Goal: Task Accomplishment & Management: Complete application form

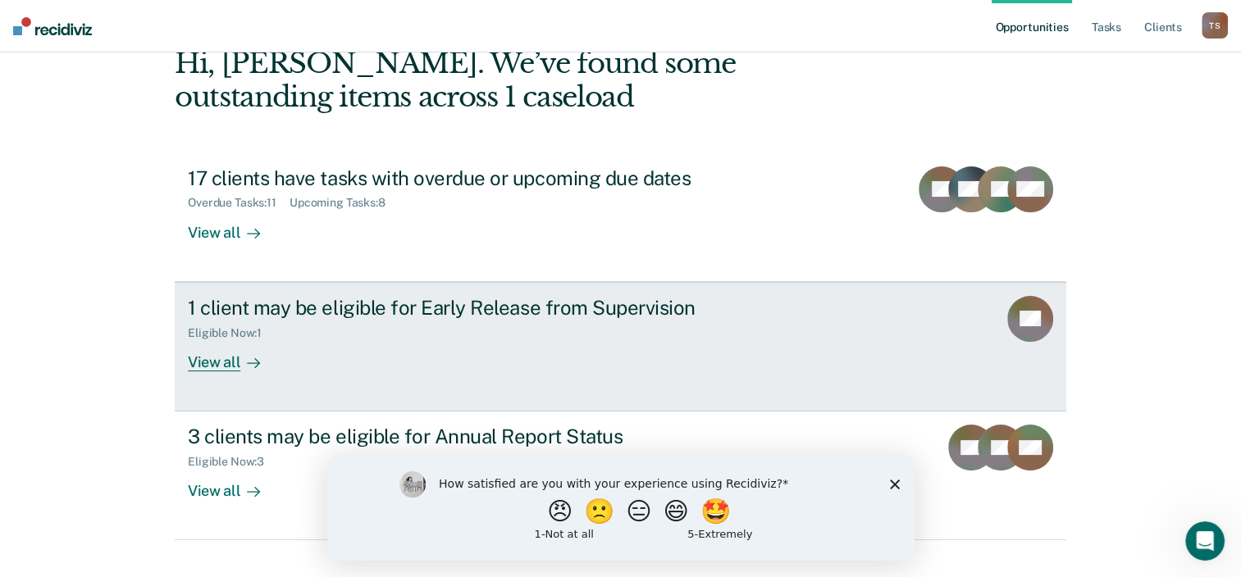
scroll to position [119, 0]
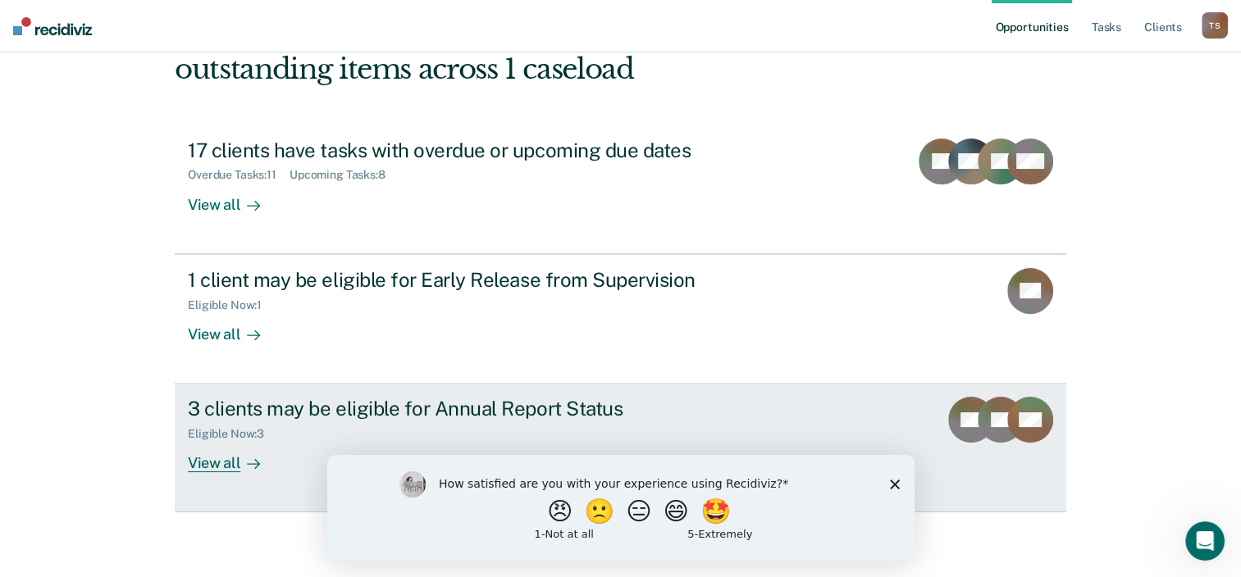
click at [203, 458] on div "View all" at bounding box center [234, 457] width 92 height 32
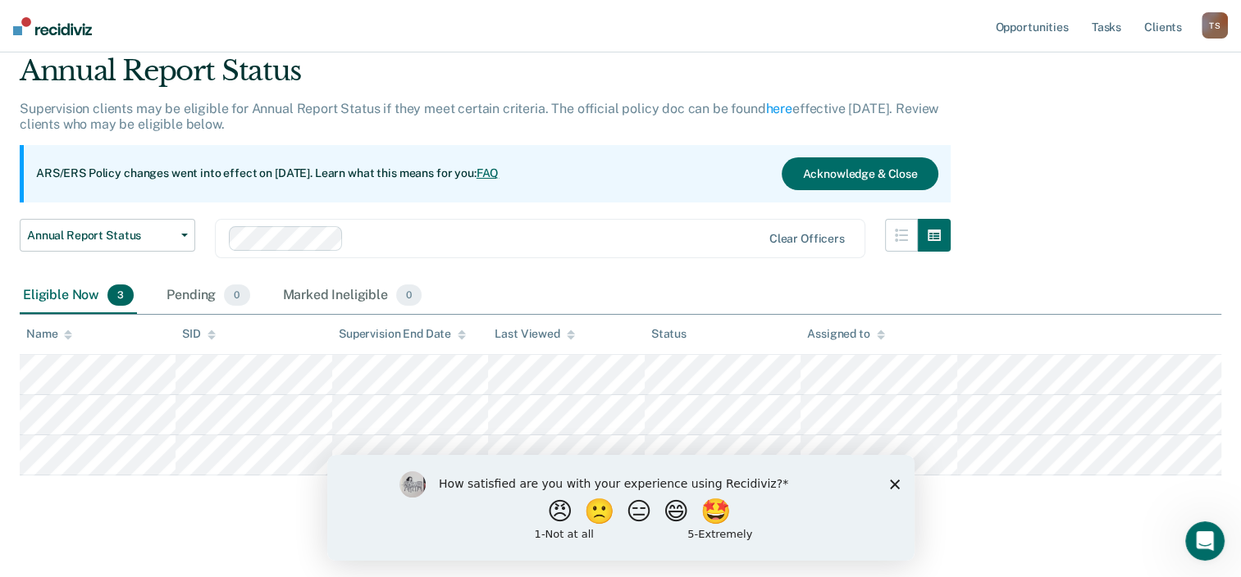
scroll to position [74, 0]
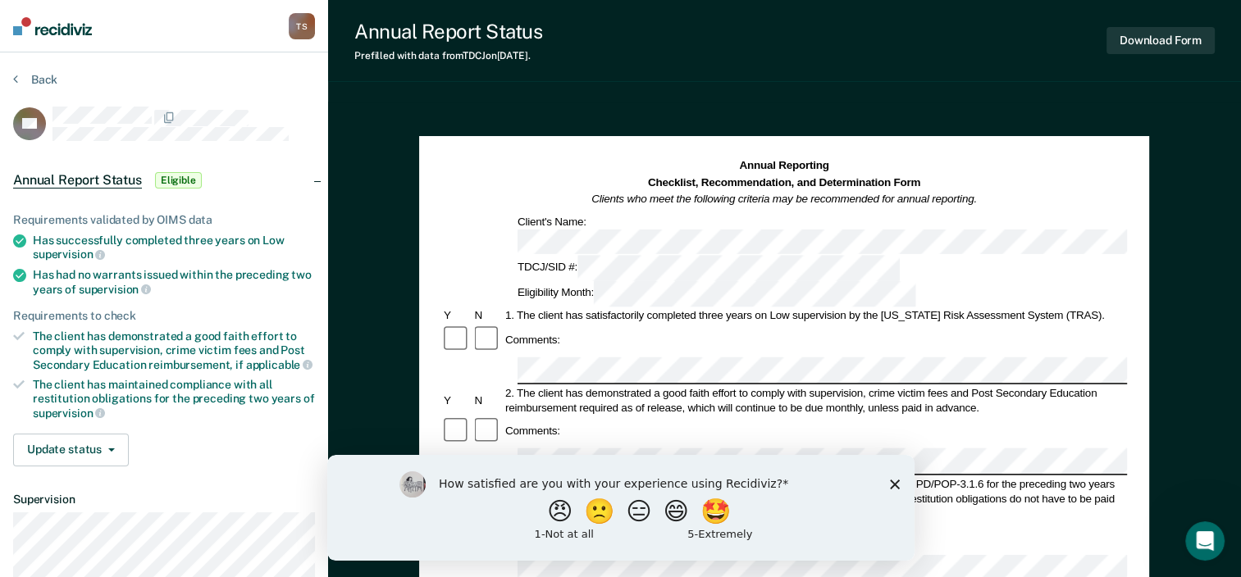
click at [896, 490] on div "How satisfied are you with your experience using Recidiviz? 😠 🙁 😑 😄 🤩 1 - Not a…" at bounding box center [619, 507] width 587 height 106
click at [892, 482] on icon "Close survey" at bounding box center [894, 484] width 10 height 10
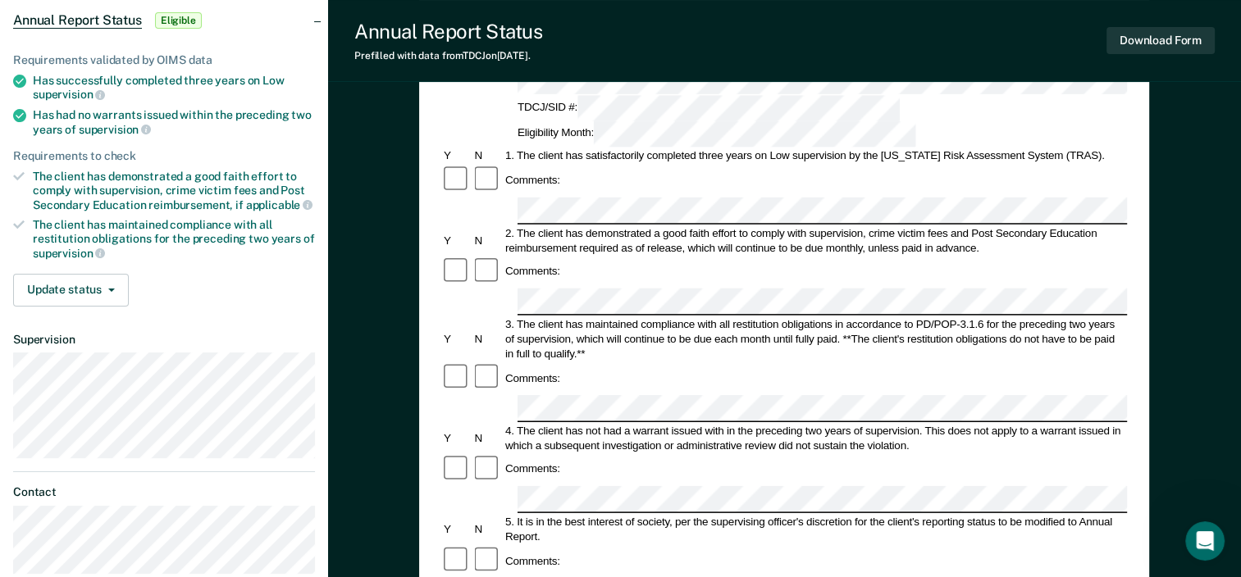
scroll to position [162, 0]
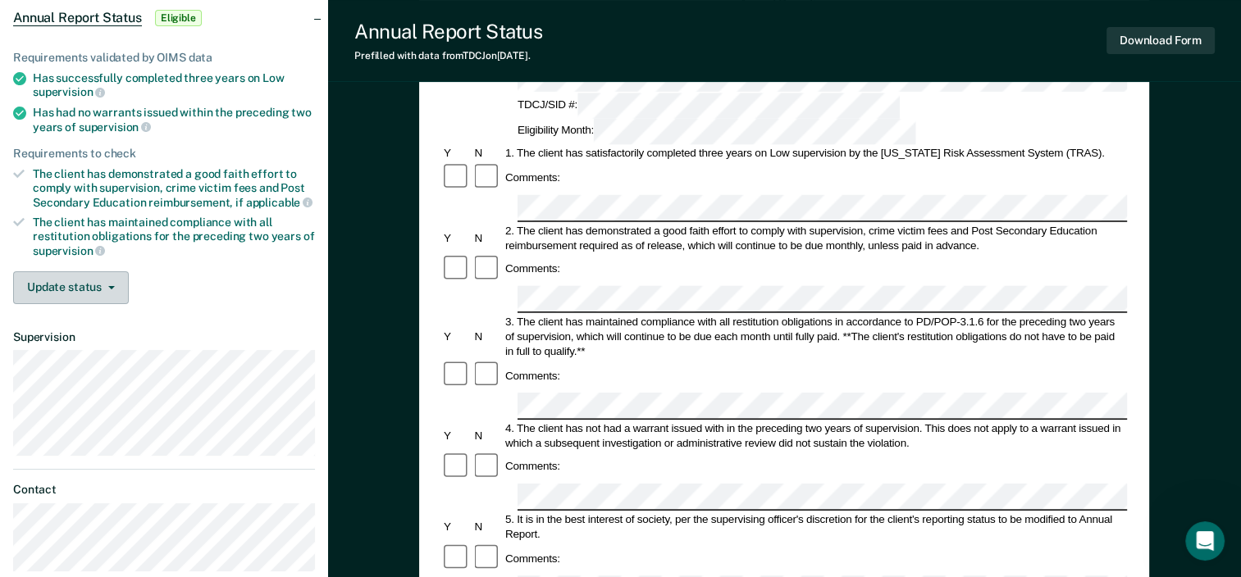
click at [108, 279] on button "Update status" at bounding box center [71, 287] width 116 height 33
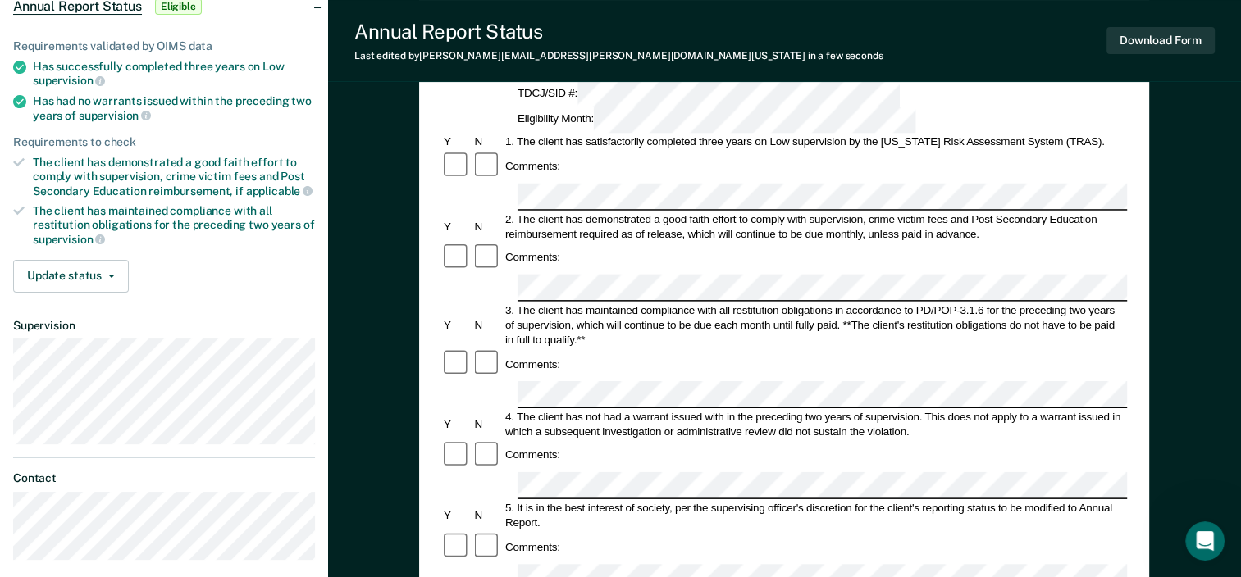
scroll to position [173, 0]
click at [97, 269] on button "Update status" at bounding box center [71, 277] width 116 height 33
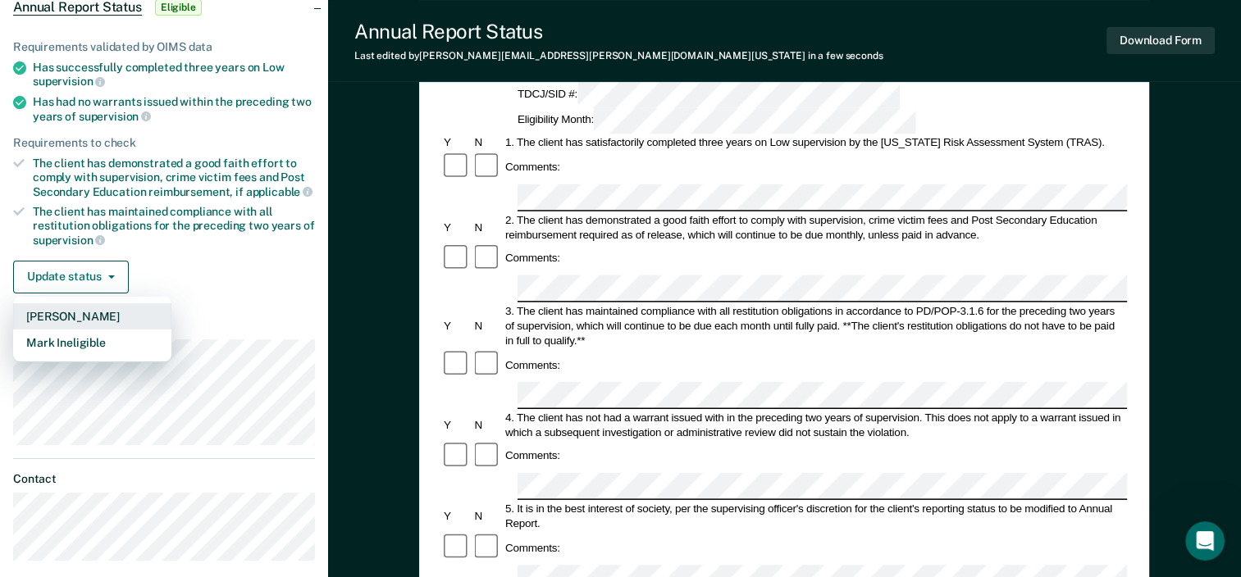
click at [75, 310] on button "[PERSON_NAME]" at bounding box center [92, 316] width 158 height 26
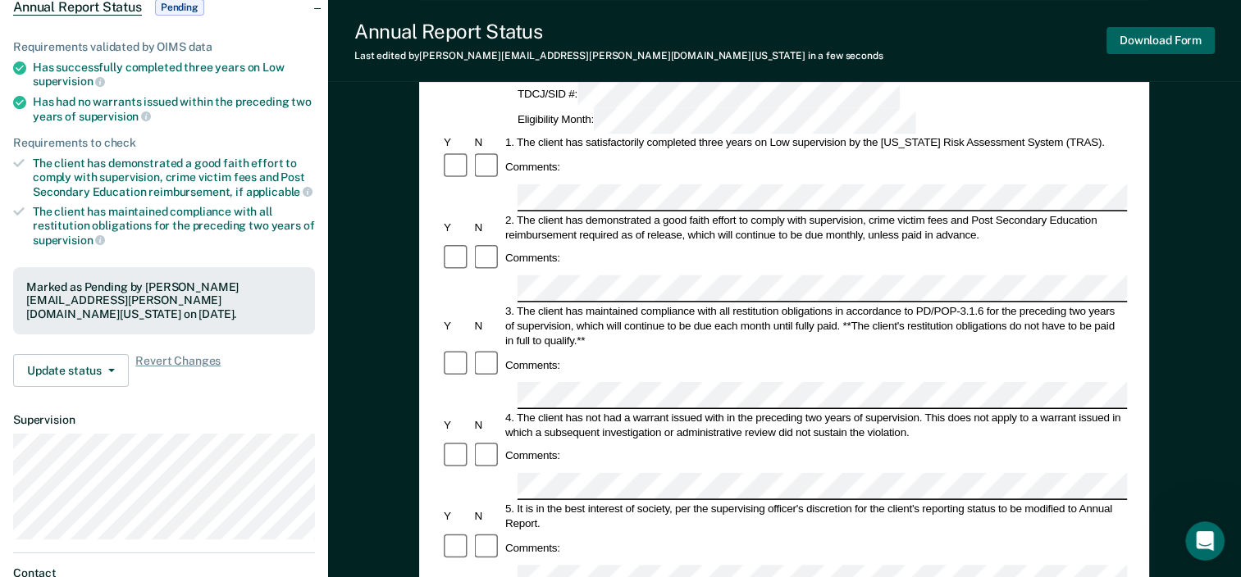
click at [1145, 38] on button "Download Form" at bounding box center [1160, 40] width 108 height 27
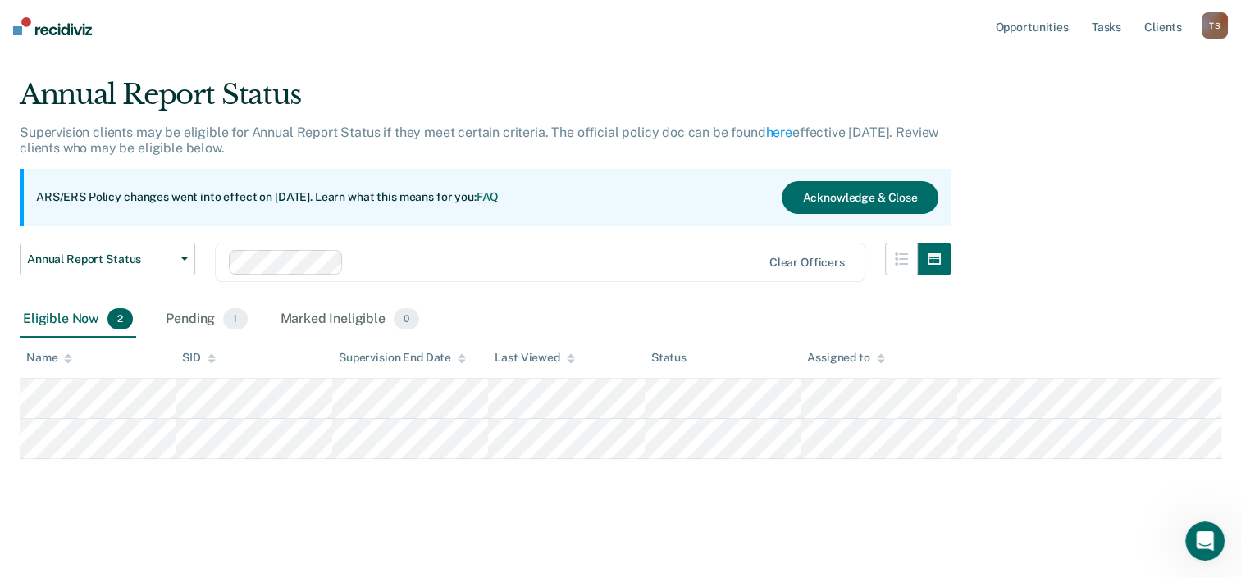
scroll to position [33, 0]
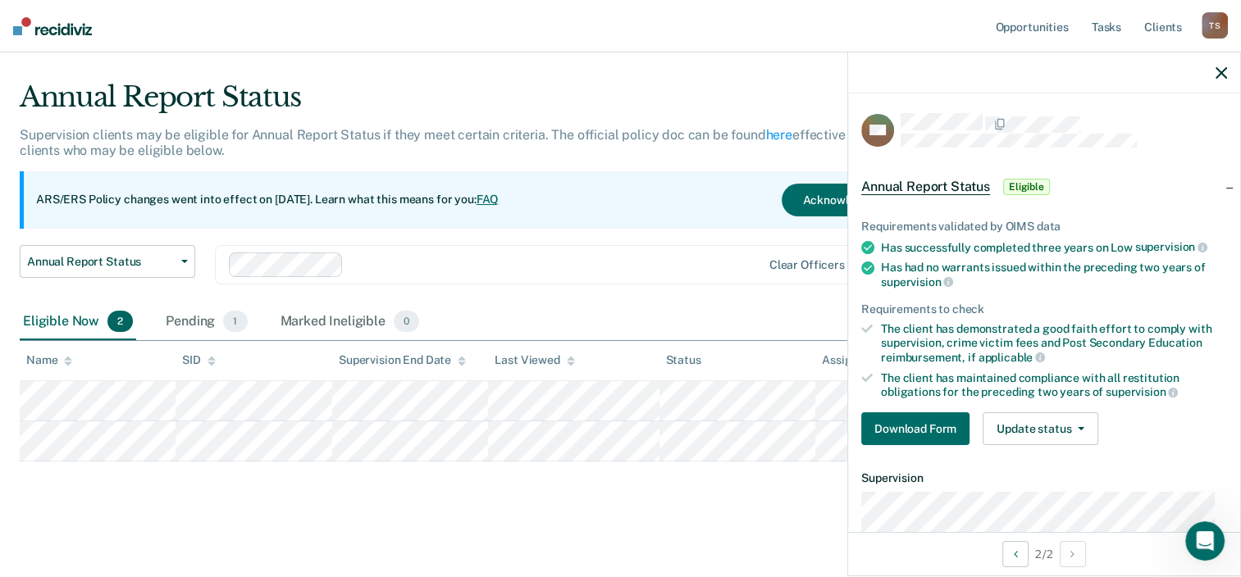
click at [512, 506] on main "Annual Report Status Supervision clients may be eligible for Annual Report Stat…" at bounding box center [620, 314] width 1241 height 521
click at [1220, 71] on icon "button" at bounding box center [1220, 72] width 11 height 11
click at [978, 436] on body "Looks like you’re using Internet Explorer 11. For faster loading and a better e…" at bounding box center [620, 255] width 1241 height 577
click at [928, 185] on span "Annual Report Status" at bounding box center [925, 187] width 129 height 16
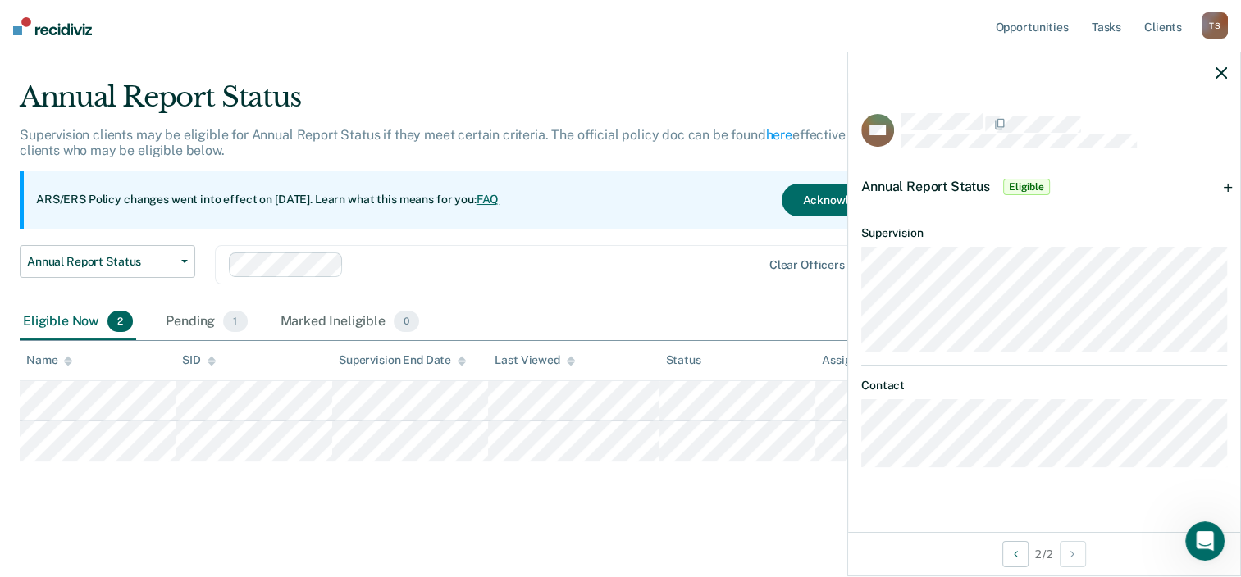
click at [604, 84] on div "Annual Report Status" at bounding box center [485, 103] width 931 height 47
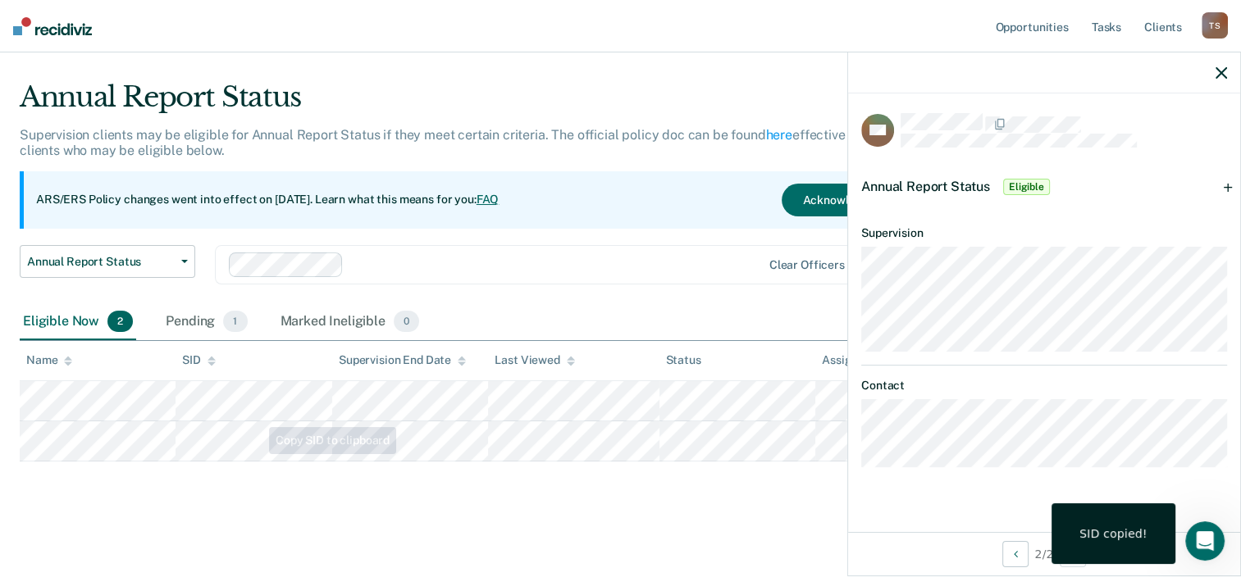
click at [272, 480] on div "Annual Report Status Supervision clients may be eligible for Annual Report Stat…" at bounding box center [620, 294] width 1201 height 429
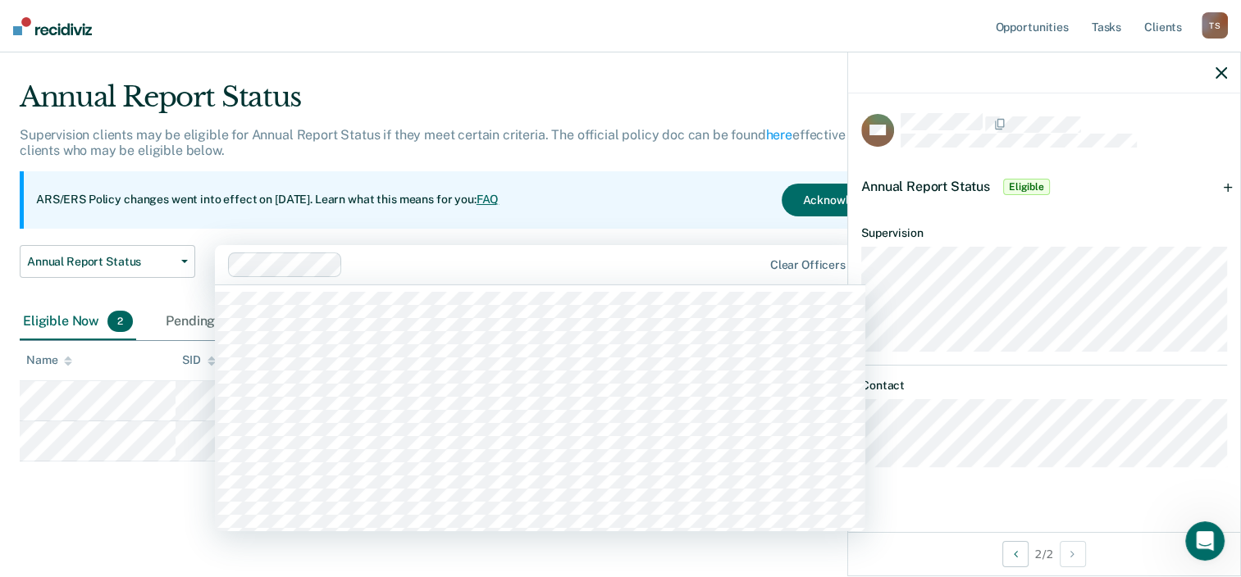
click at [616, 264] on div at bounding box center [555, 264] width 413 height 19
click at [623, 77] on main "Annual Report Status Supervision clients may be eligible for Annual Report Stat…" at bounding box center [620, 314] width 1241 height 521
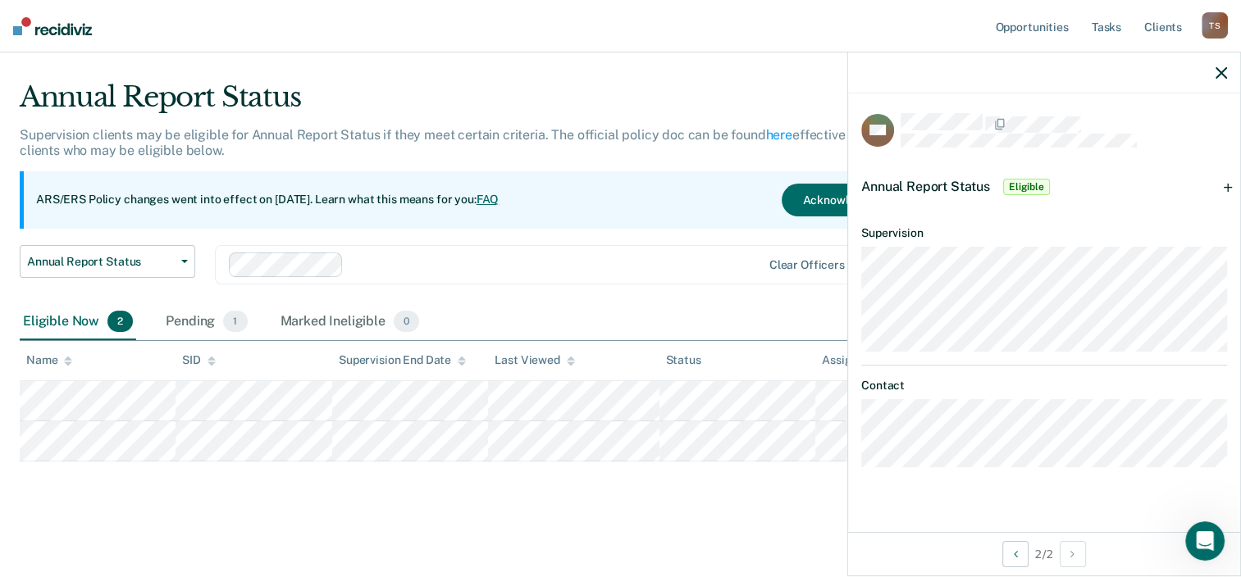
click at [269, 528] on main "Annual Report Status Supervision clients may be eligible for Annual Report Stat…" at bounding box center [620, 314] width 1241 height 521
click at [1225, 73] on icon "button" at bounding box center [1220, 72] width 11 height 11
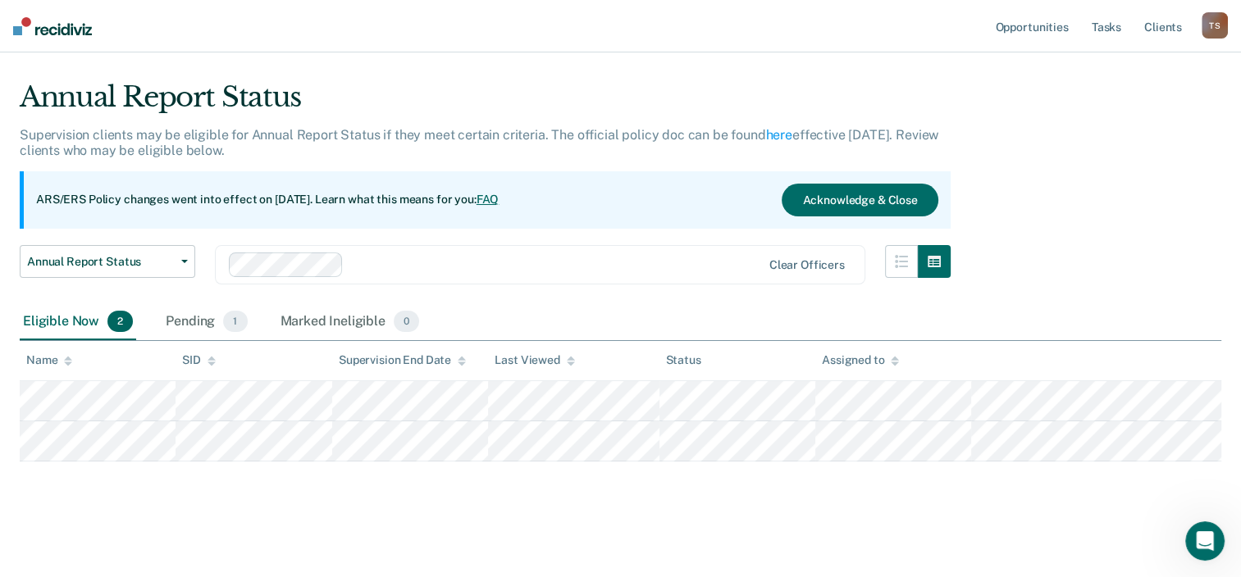
click at [47, 320] on div "Eligible Now 2" at bounding box center [78, 322] width 116 height 36
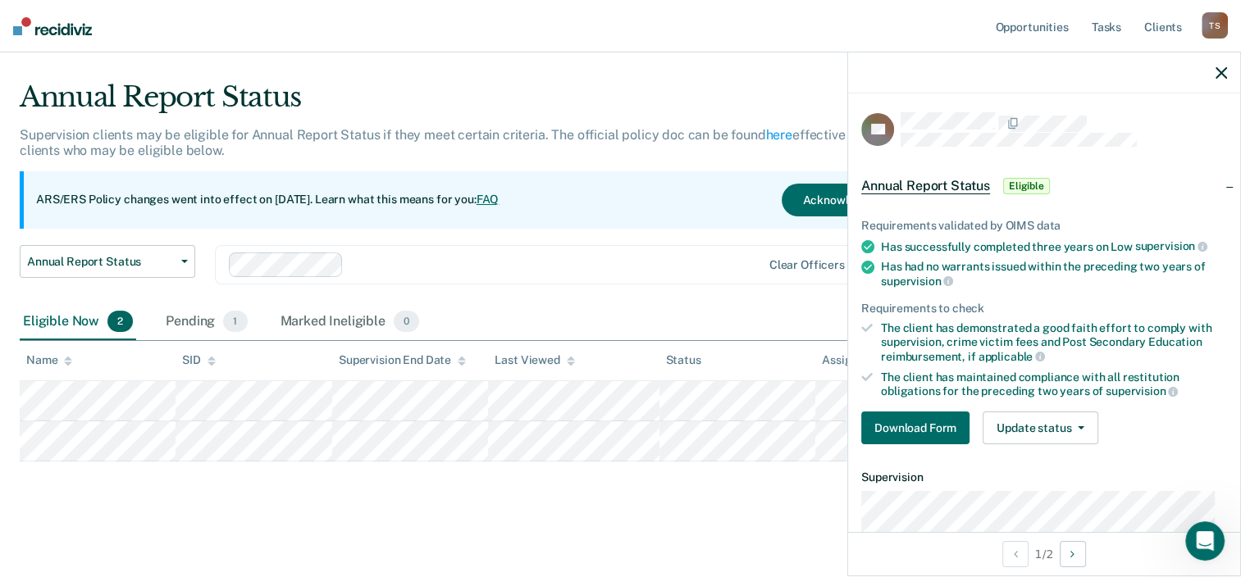
scroll to position [0, 0]
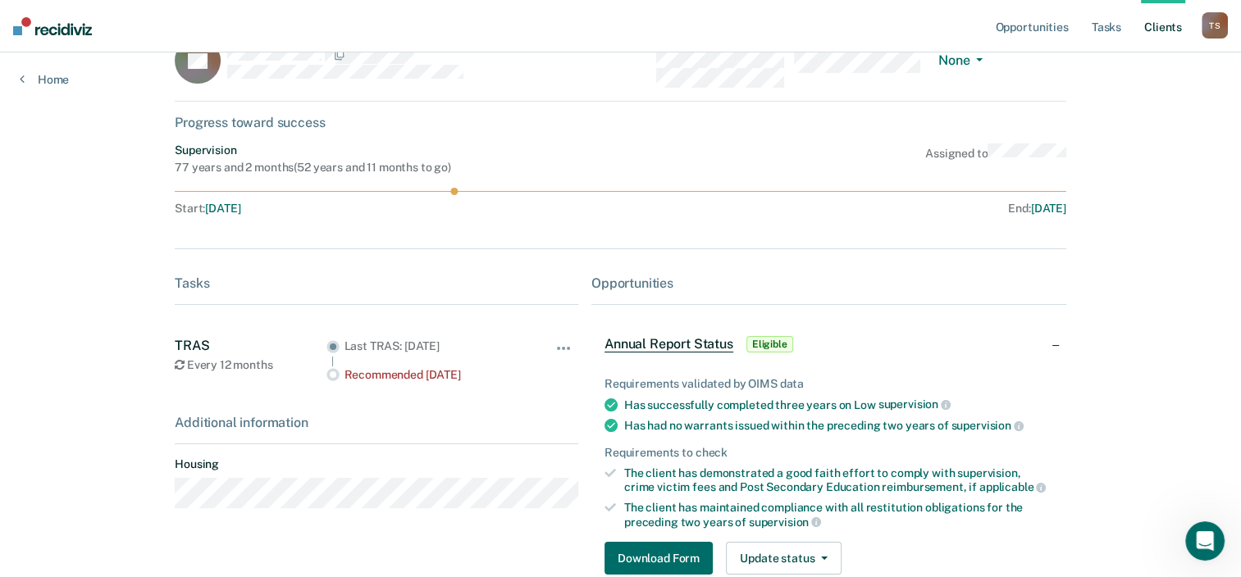
scroll to position [138, 0]
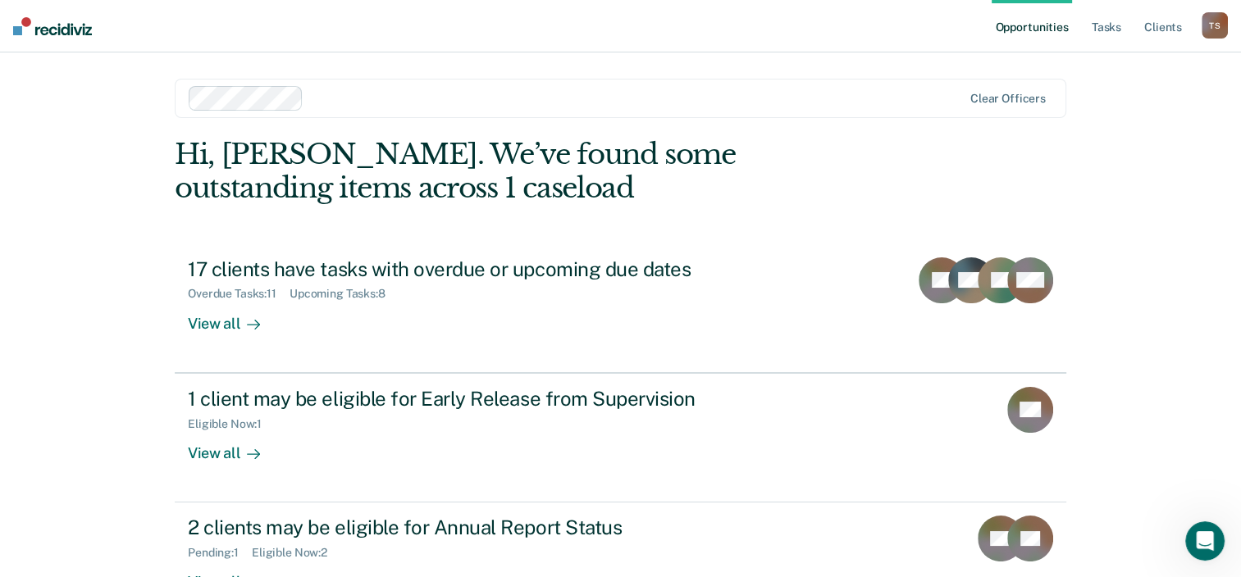
scroll to position [119, 0]
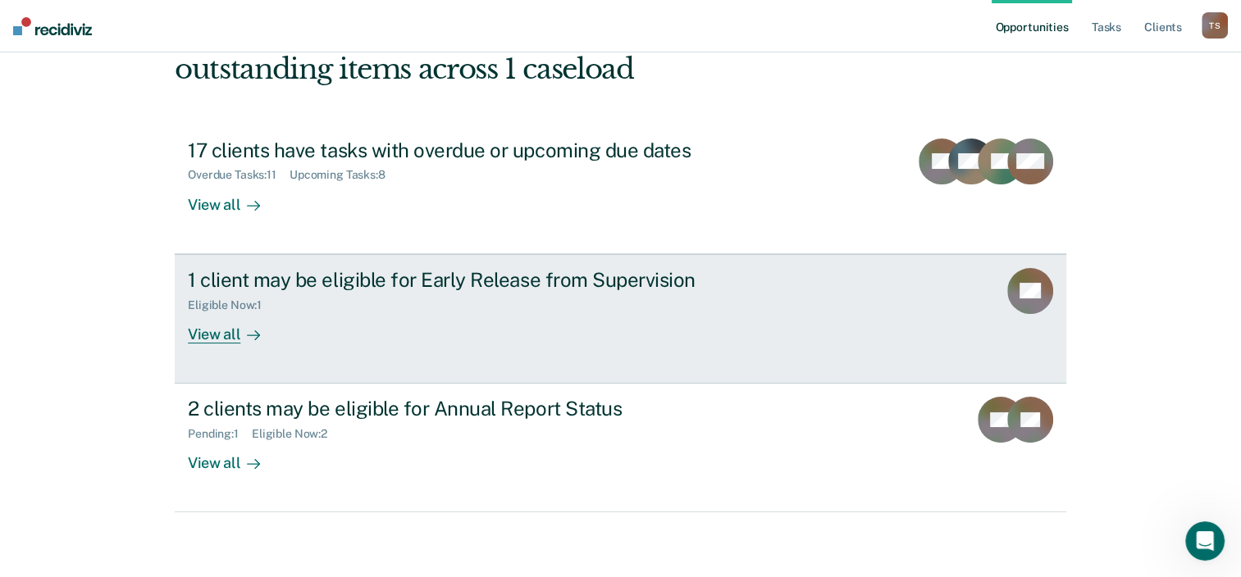
click at [491, 279] on div "1 client may be eligible for Early Release from Supervision" at bounding box center [476, 280] width 576 height 24
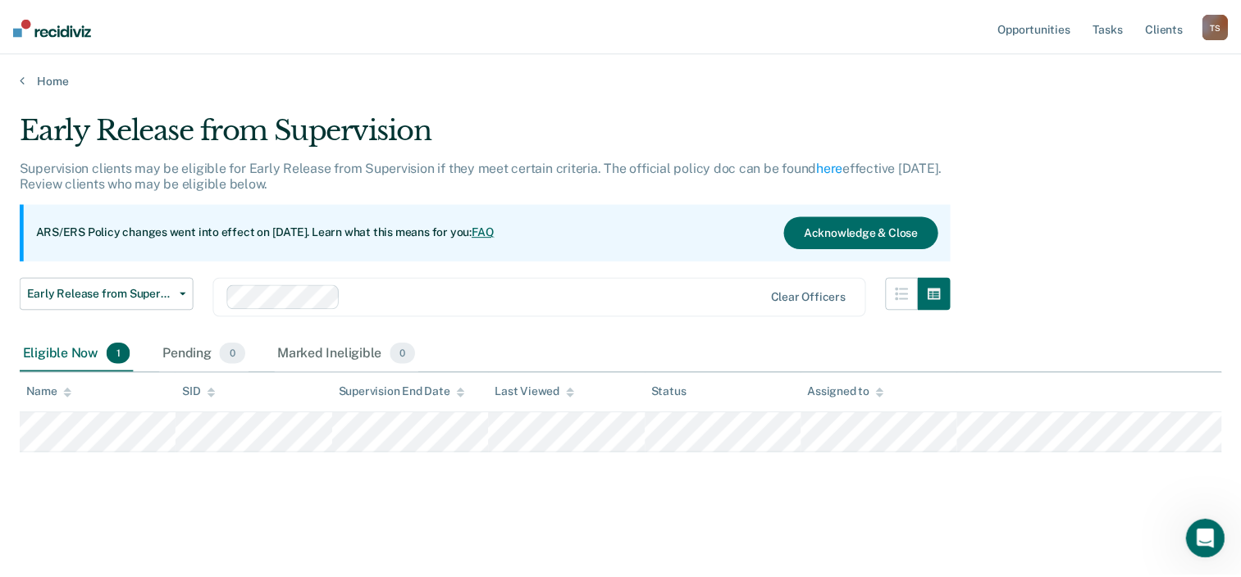
scroll to position [119, 0]
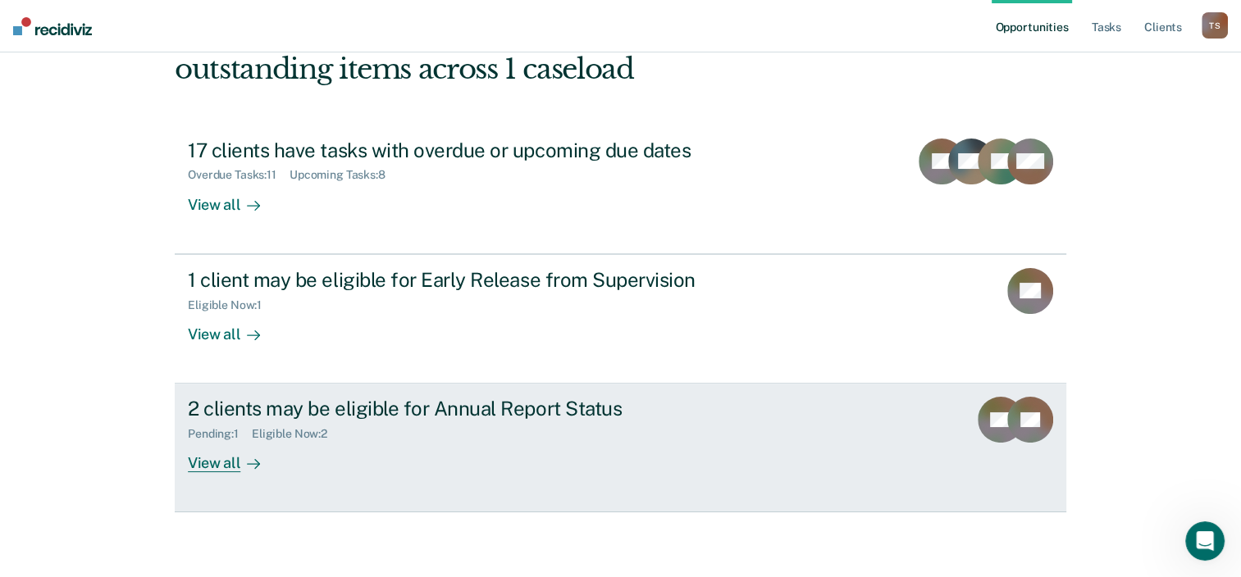
click at [495, 411] on div "2 clients may be eligible for Annual Report Status" at bounding box center [476, 409] width 576 height 24
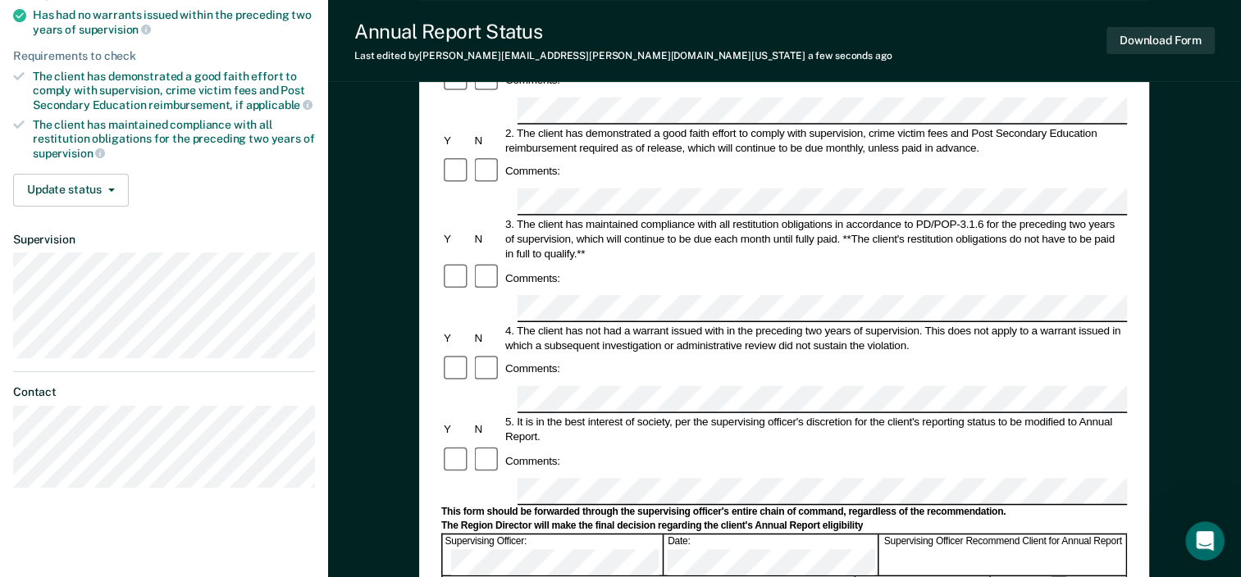
scroll to position [285, 0]
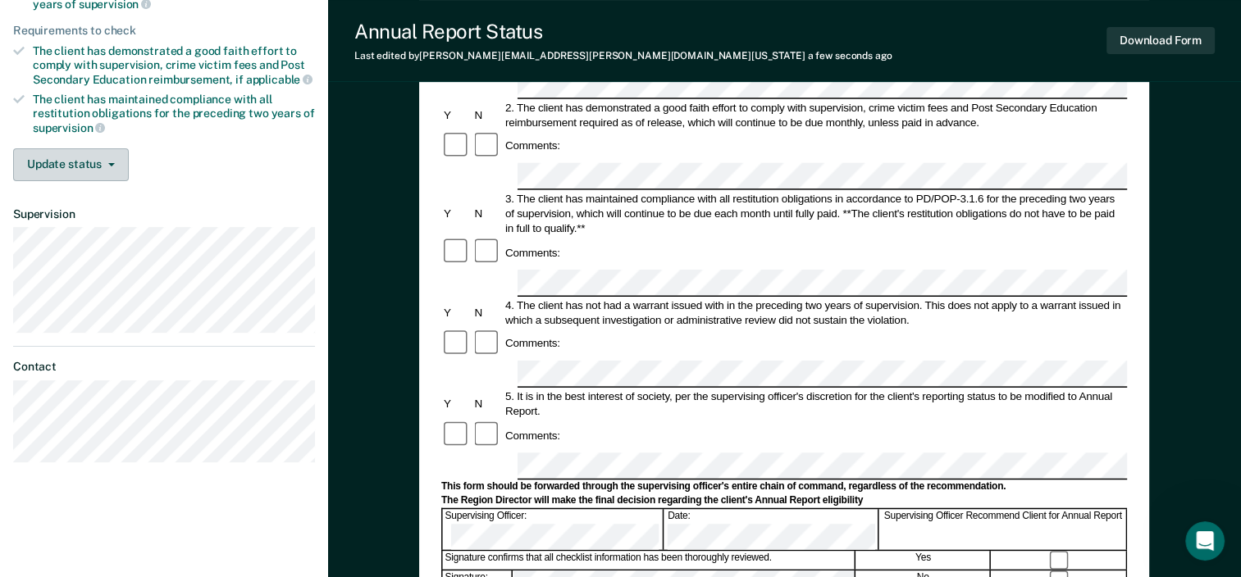
click at [108, 163] on icon "button" at bounding box center [111, 164] width 7 height 3
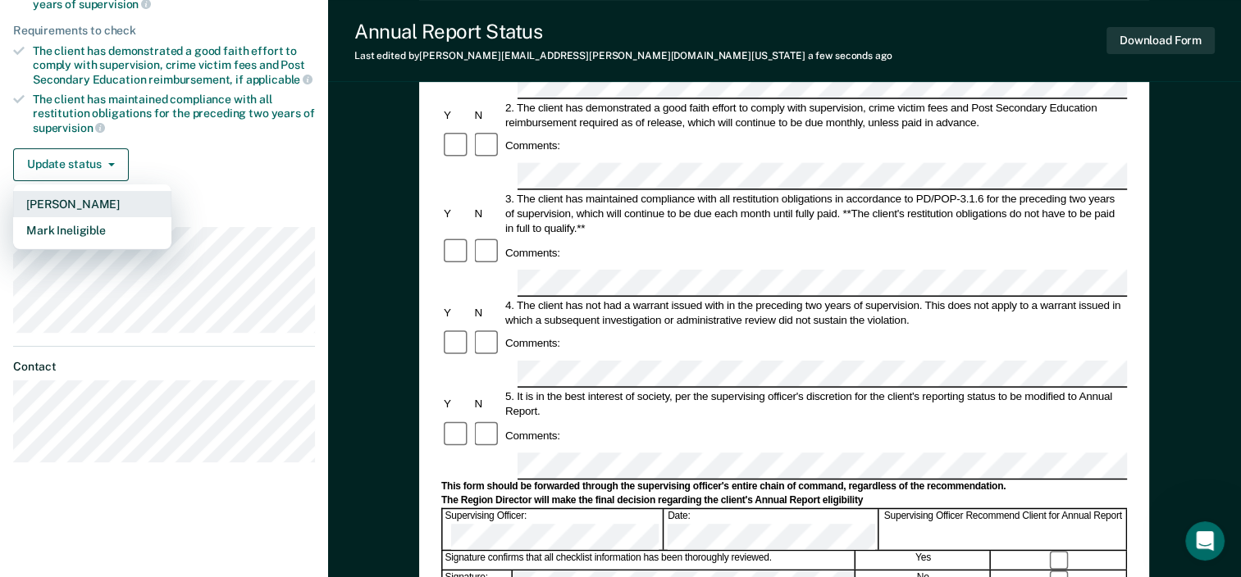
click at [77, 193] on button "[PERSON_NAME]" at bounding box center [92, 204] width 158 height 26
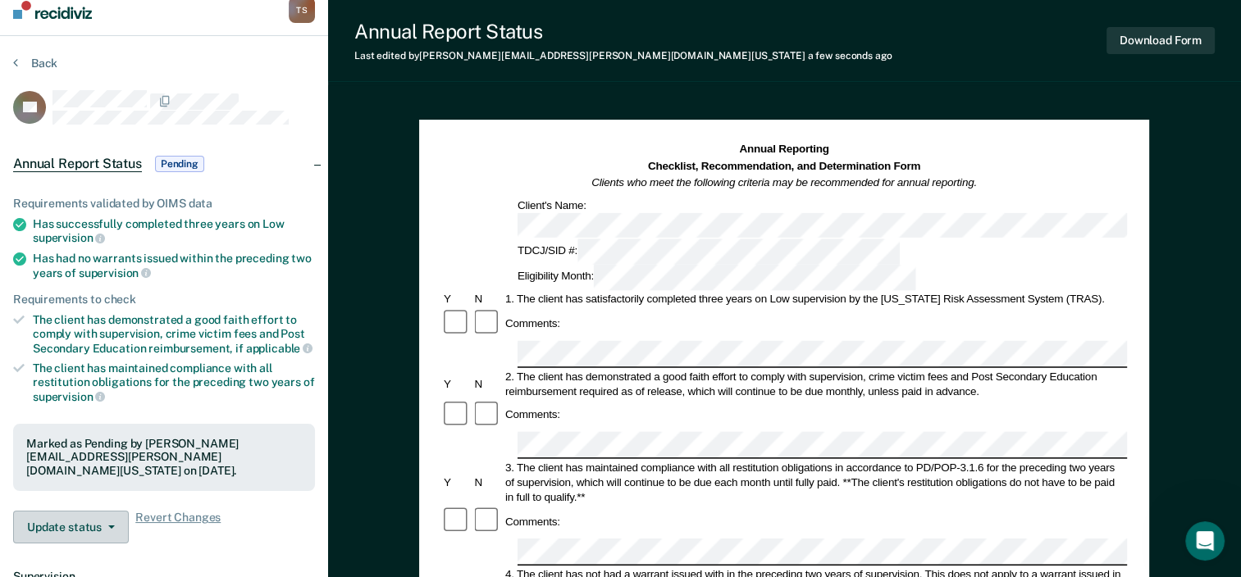
scroll to position [3, 0]
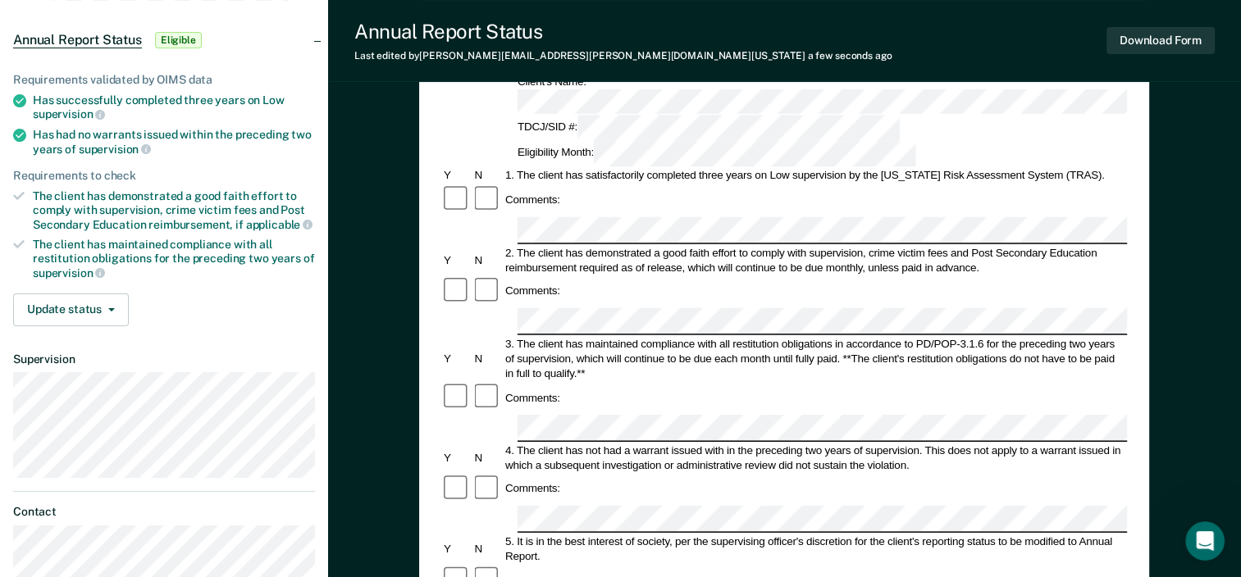
scroll to position [133, 0]
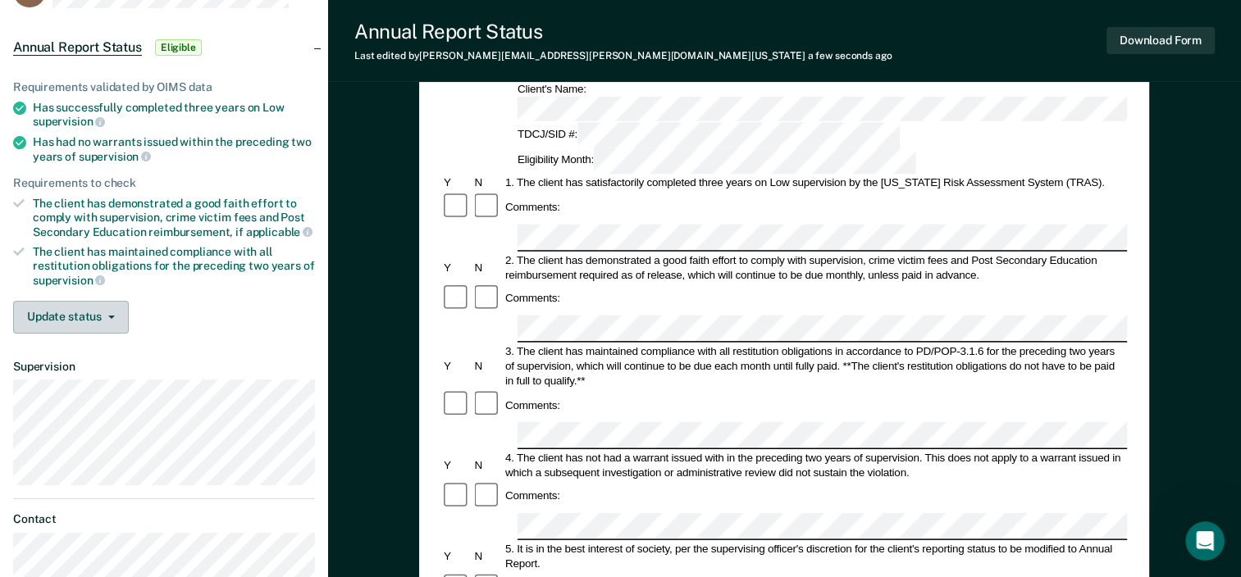
click at [109, 309] on button "Update status" at bounding box center [71, 317] width 116 height 33
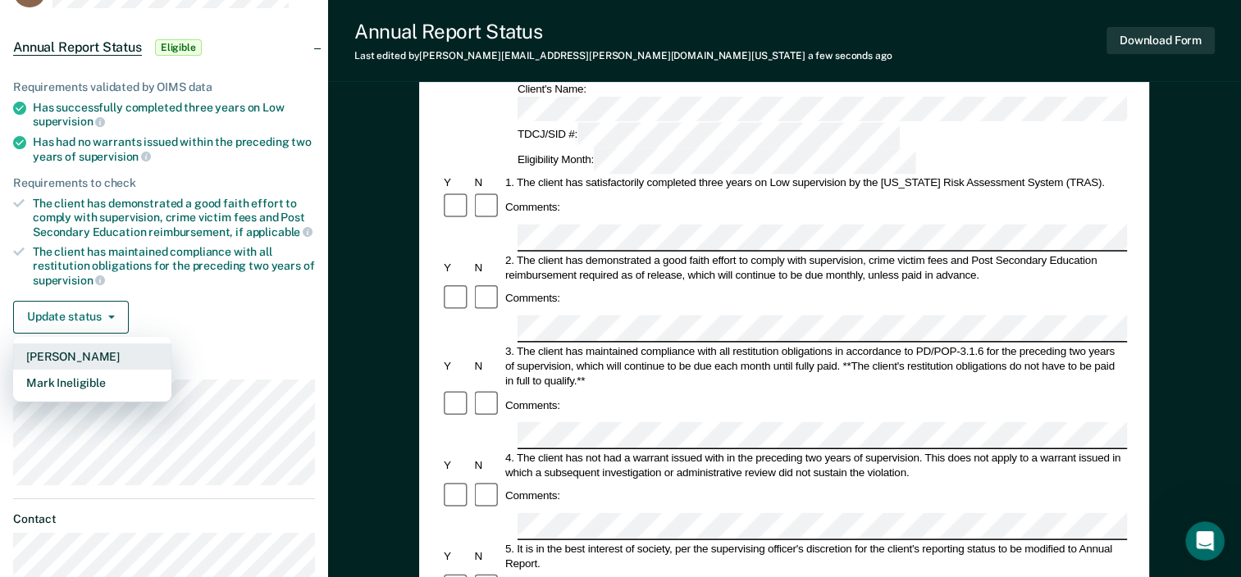
click at [77, 351] on button "[PERSON_NAME]" at bounding box center [92, 357] width 158 height 26
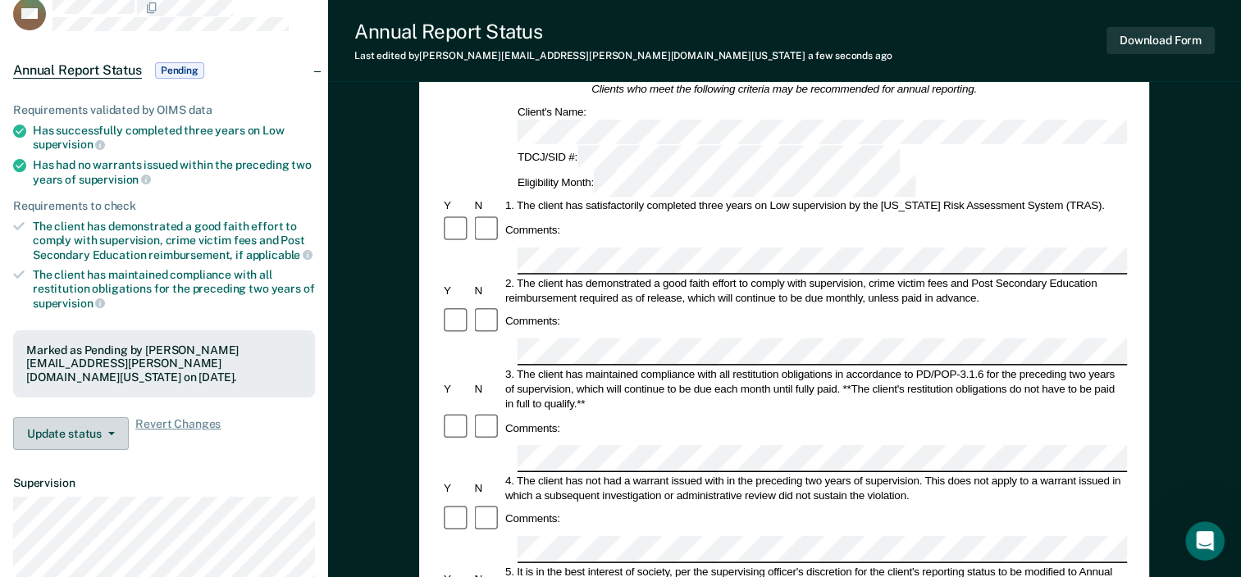
scroll to position [0, 0]
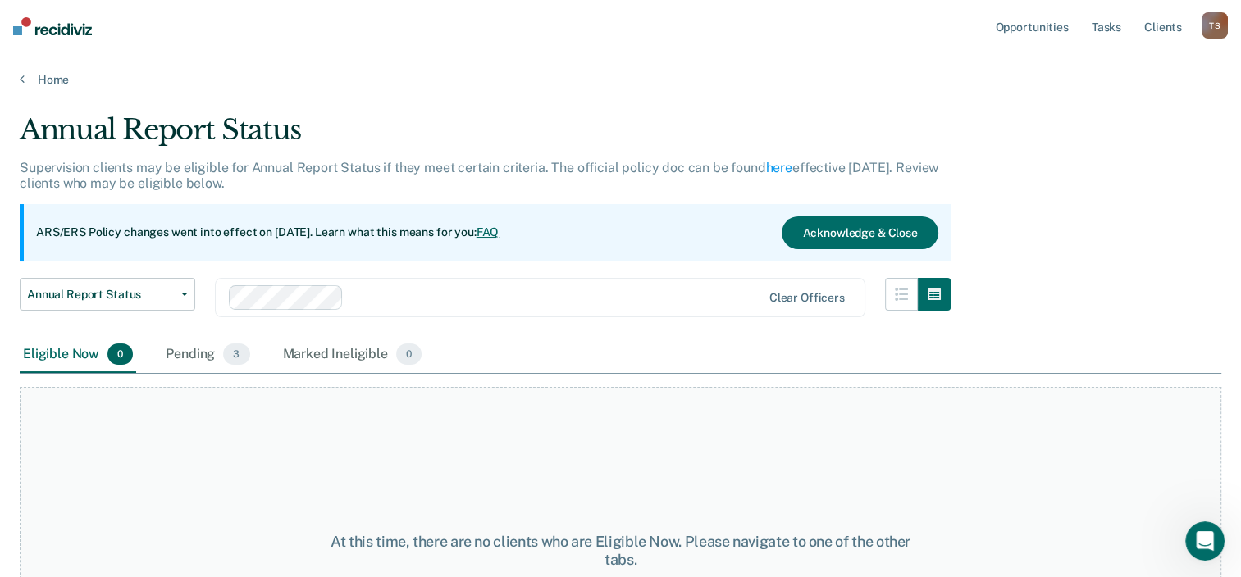
scroll to position [119, 0]
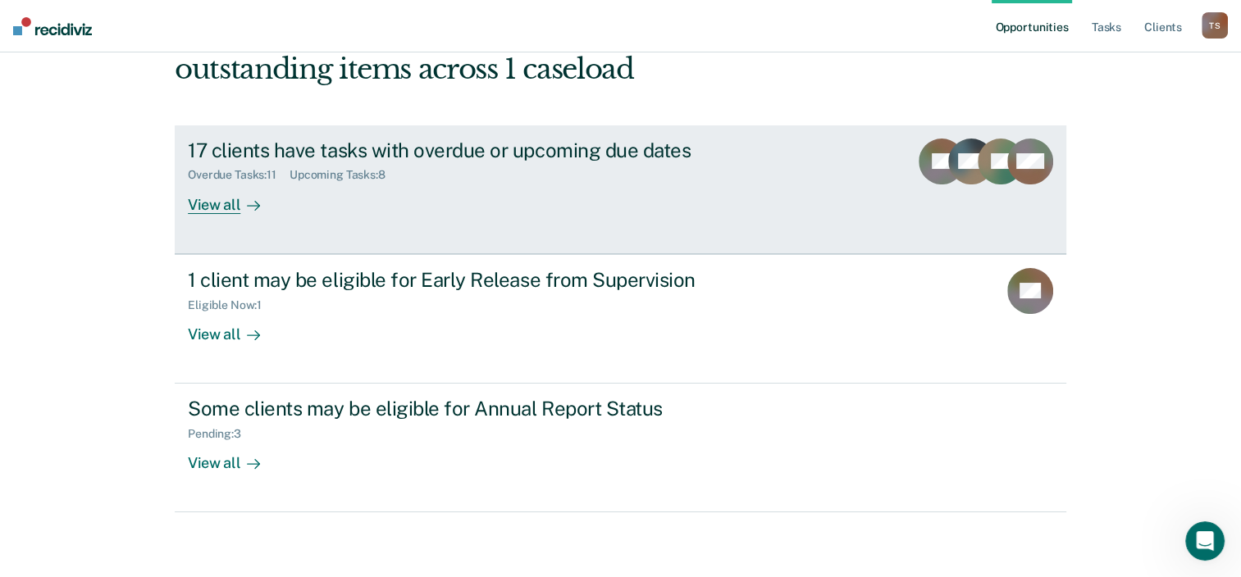
click at [228, 213] on div "View all" at bounding box center [234, 198] width 92 height 32
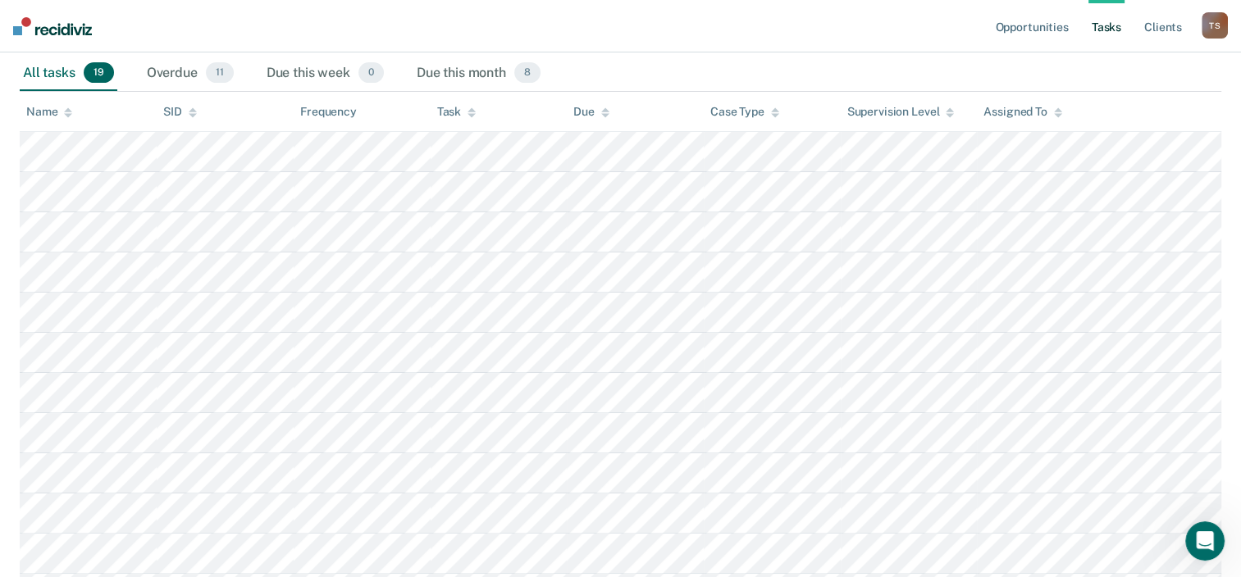
scroll to position [243, 0]
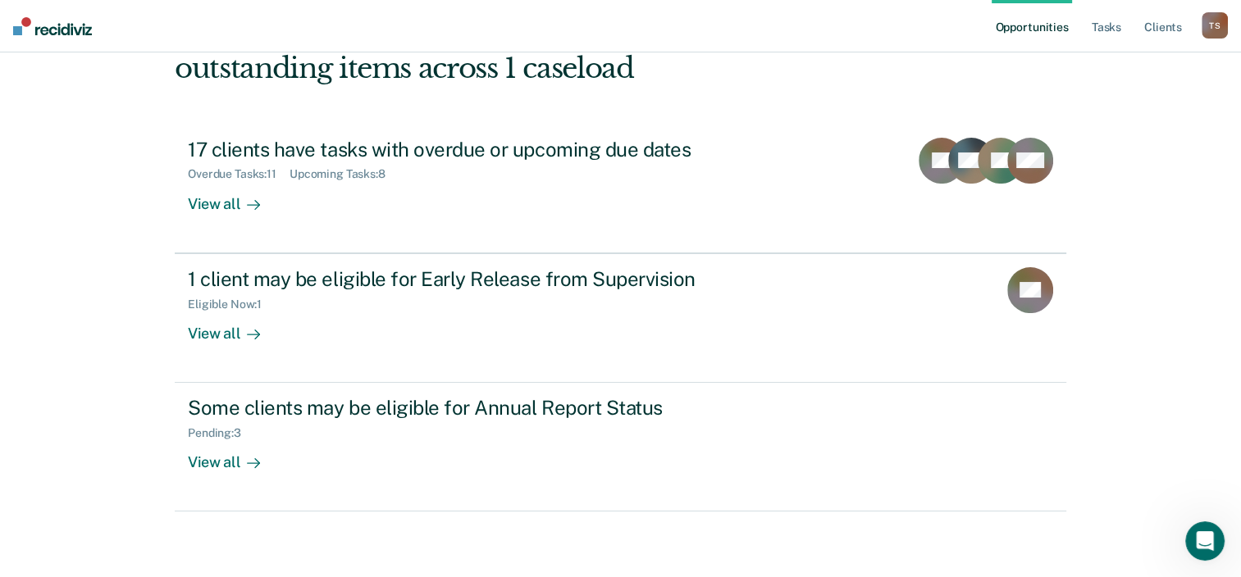
scroll to position [119, 0]
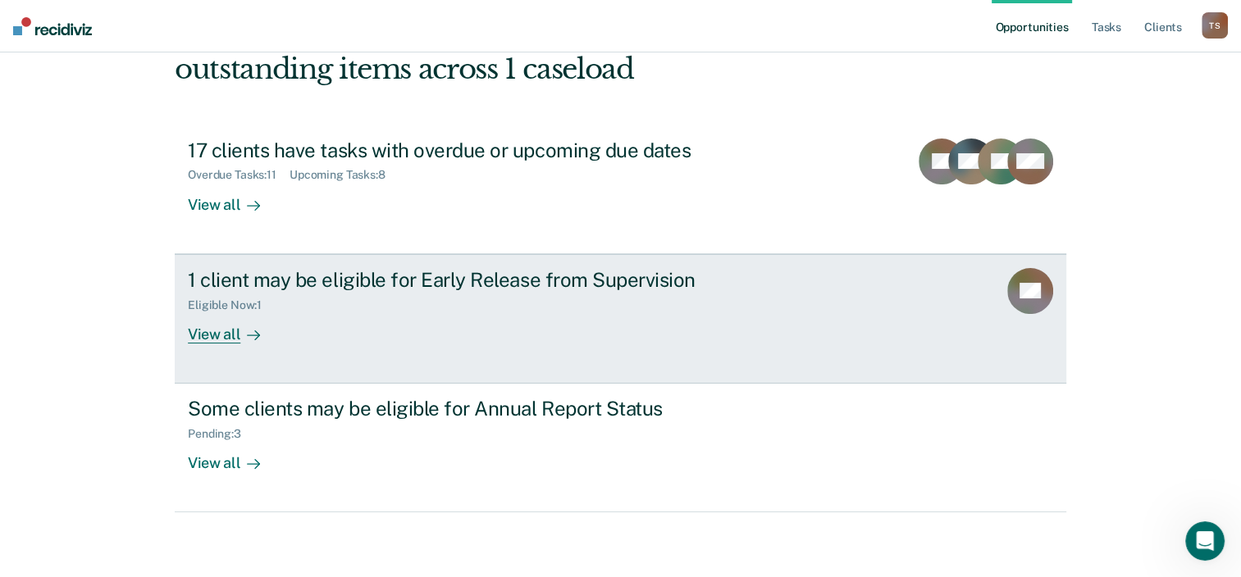
click at [321, 292] on div "Eligible Now : 1" at bounding box center [476, 302] width 576 height 21
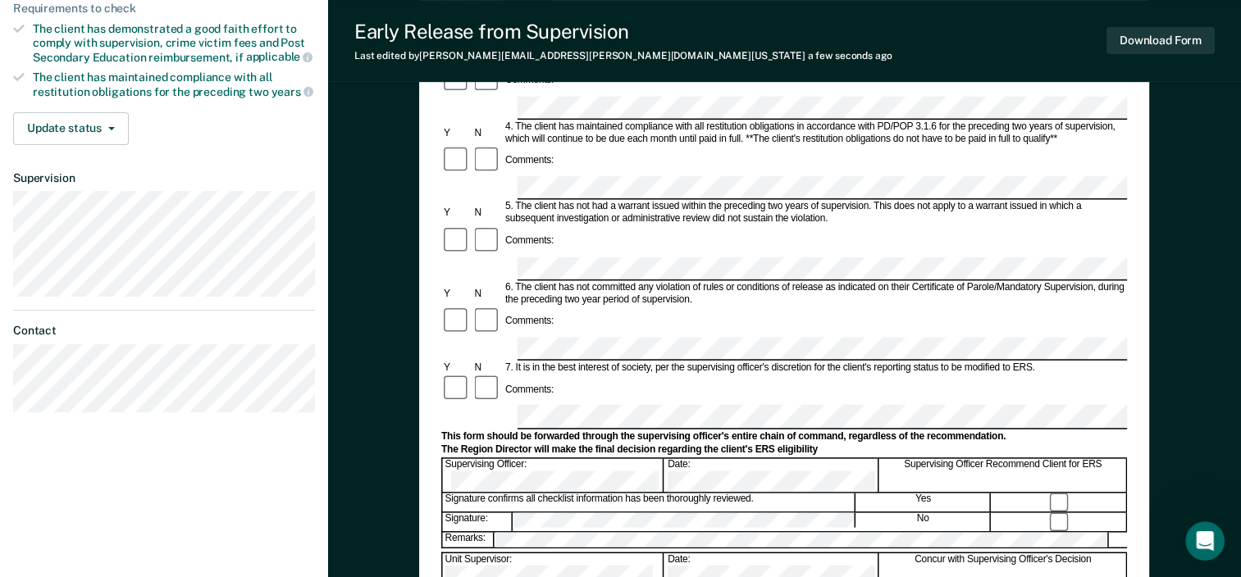
scroll to position [399, 0]
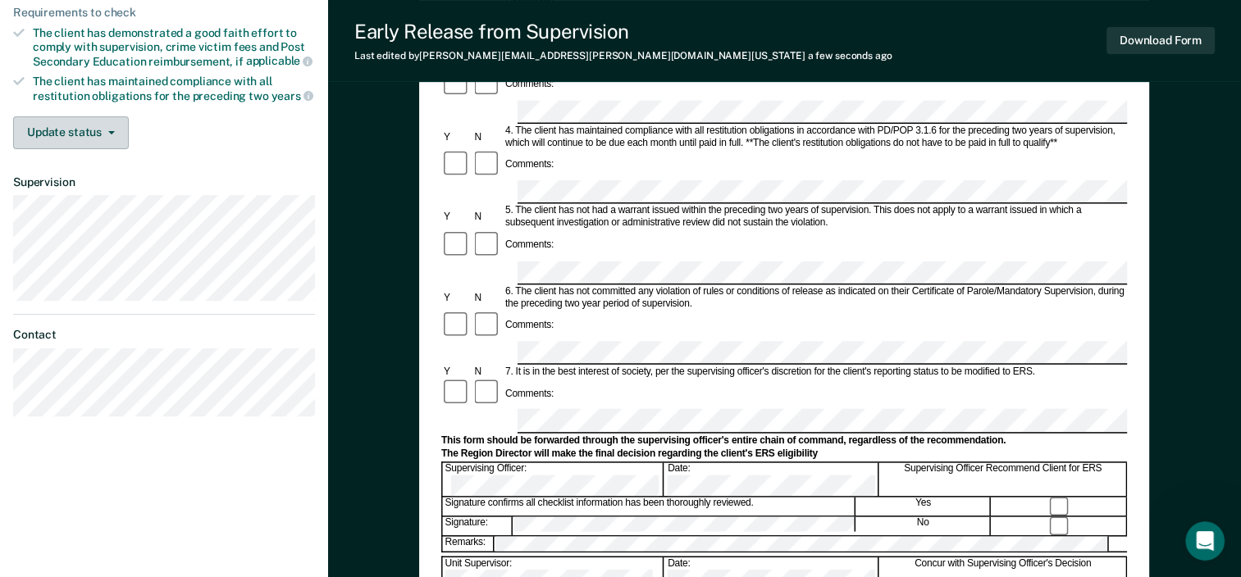
click at [105, 131] on button "Update status" at bounding box center [71, 132] width 116 height 33
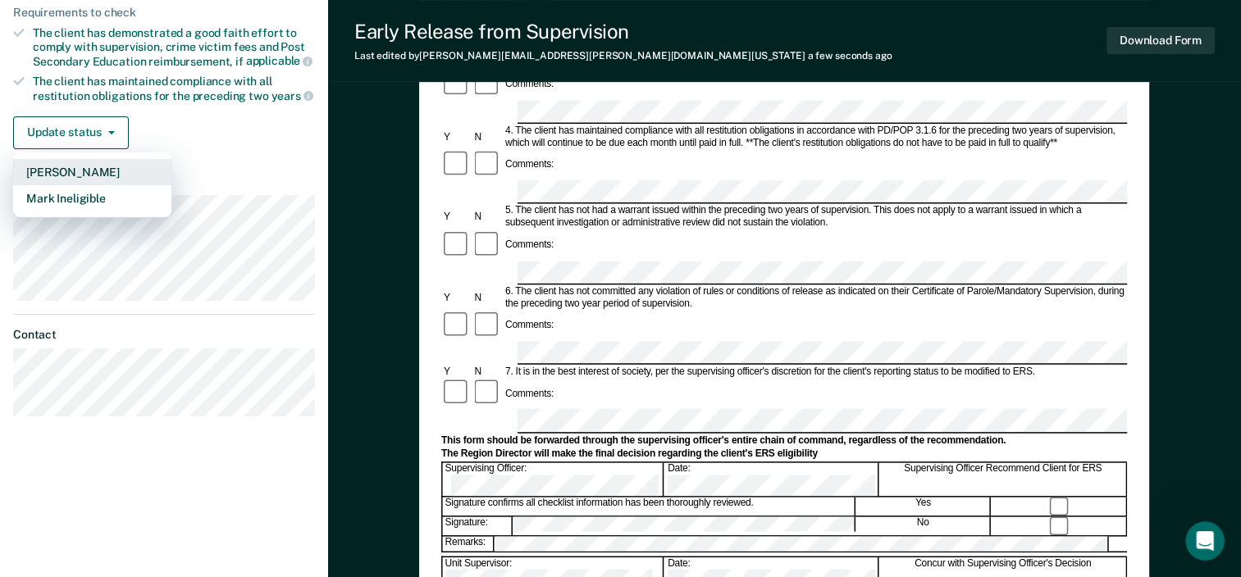
click at [72, 167] on button "[PERSON_NAME]" at bounding box center [92, 172] width 158 height 26
